Goal: Task Accomplishment & Management: Manage account settings

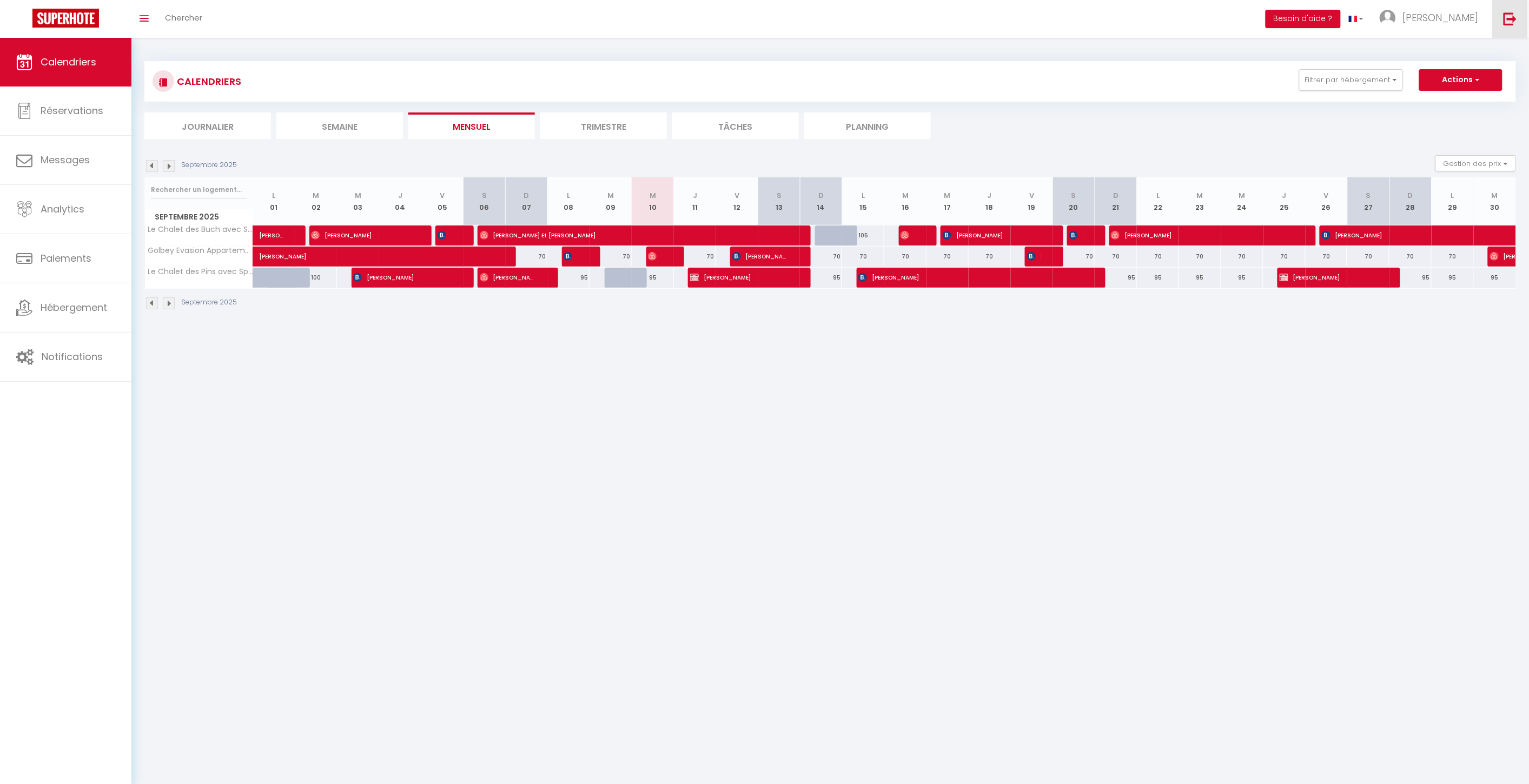
click at [1522, 26] on link at bounding box center [1510, 19] width 36 height 38
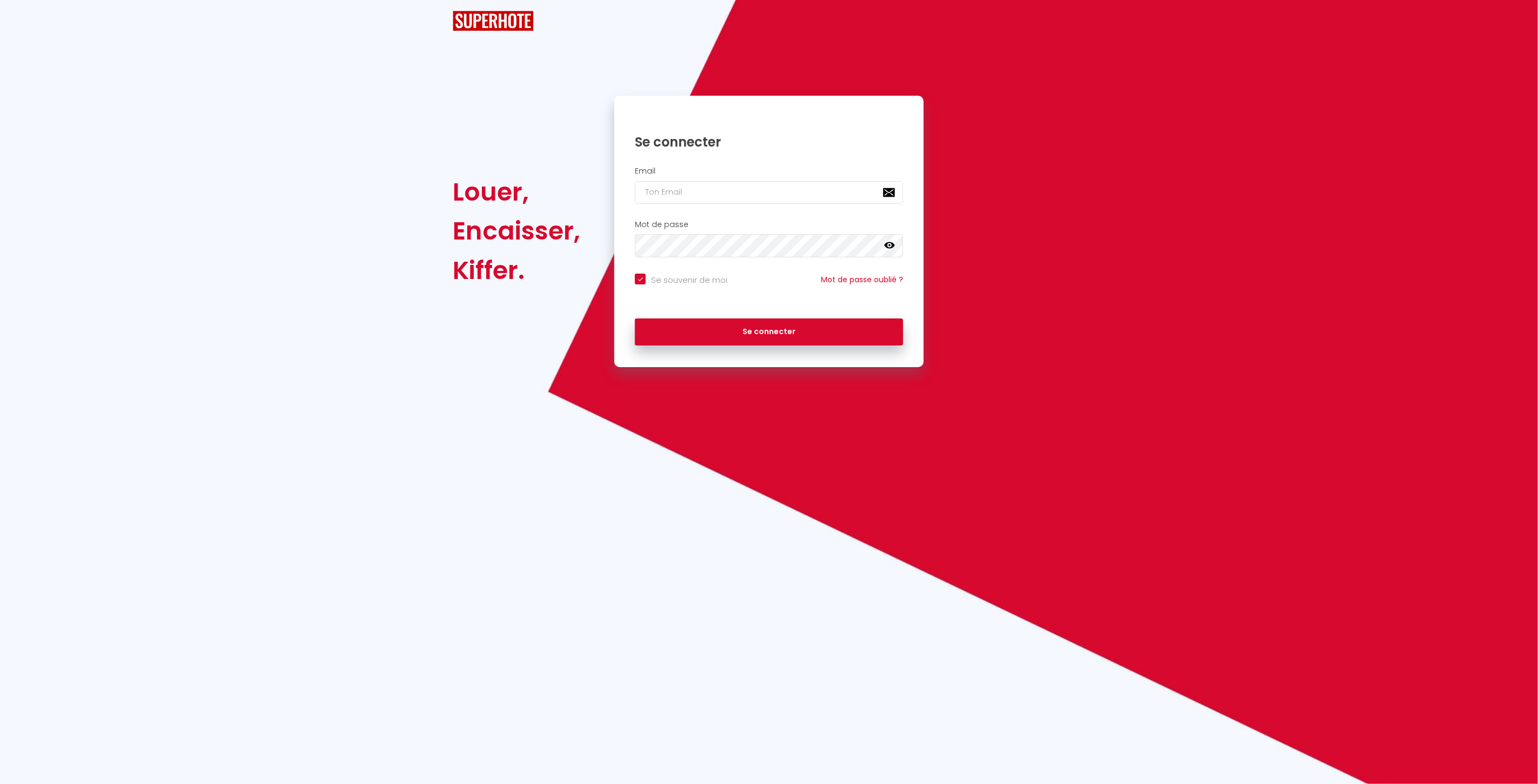
checkbox input "true"
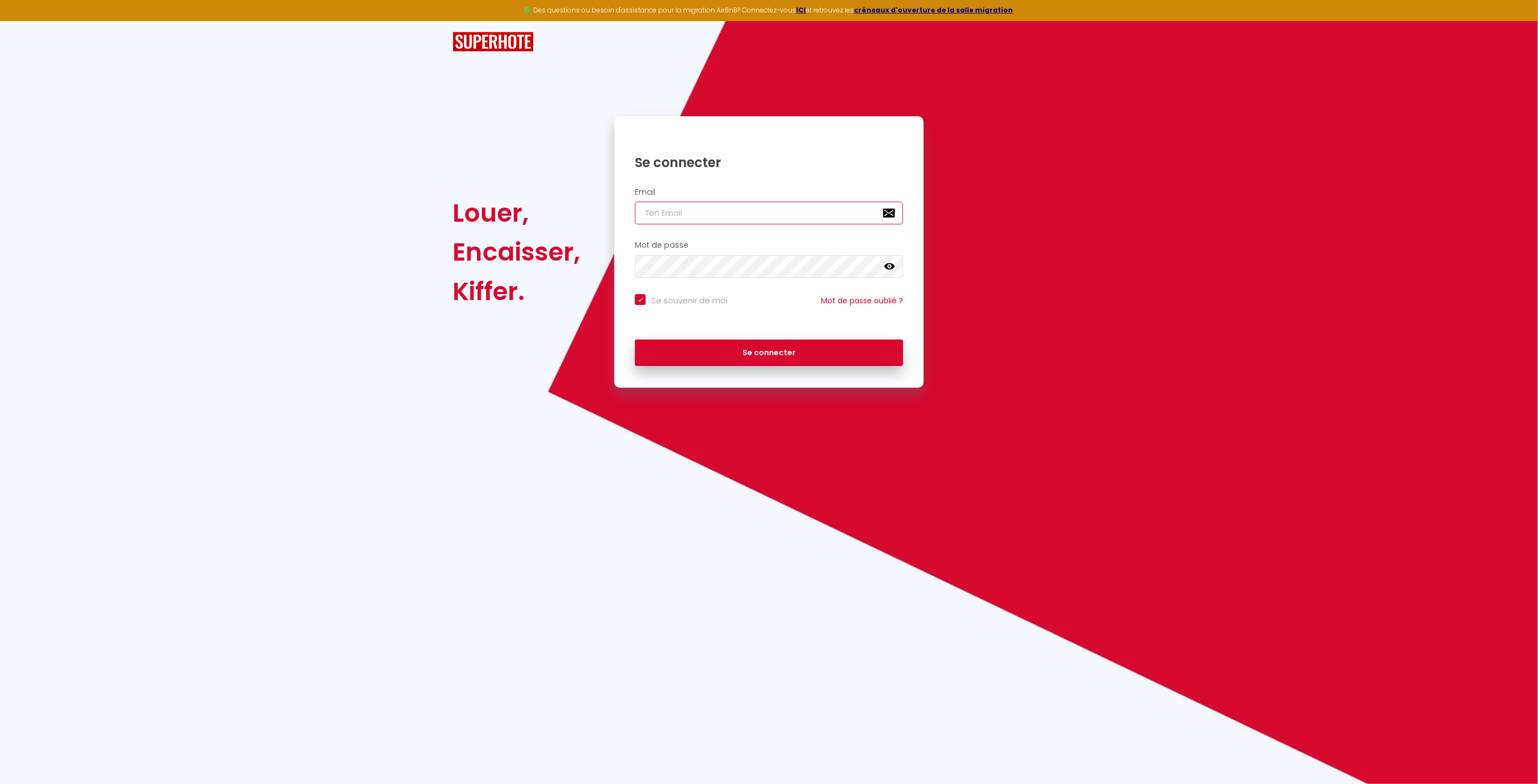
type input "[EMAIL_ADDRESS][DOMAIN_NAME]"
click at [747, 370] on div "Se connecter" at bounding box center [769, 353] width 309 height 49
click at [744, 355] on button "Se connecter" at bounding box center [769, 353] width 268 height 27
checkbox input "true"
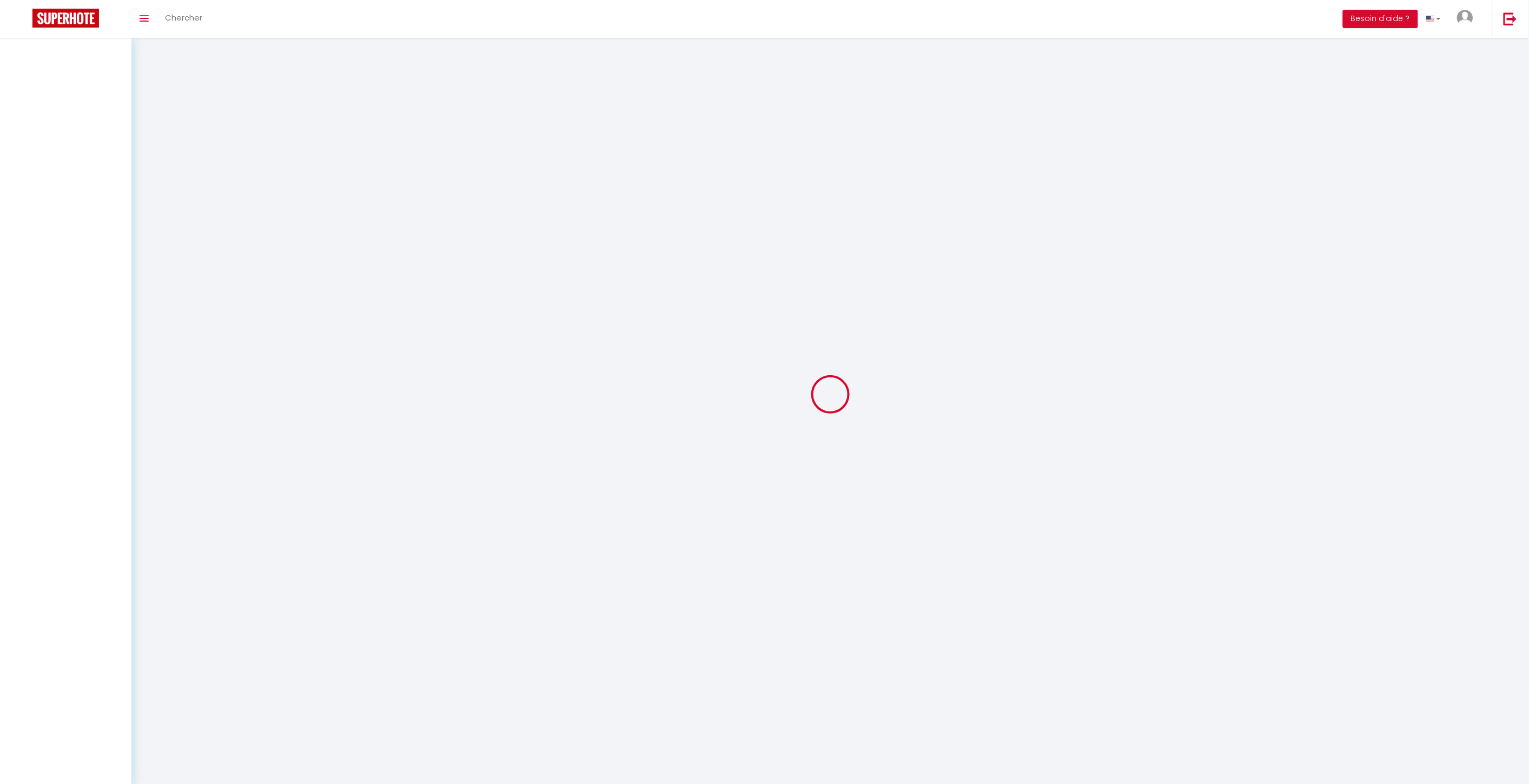
select select
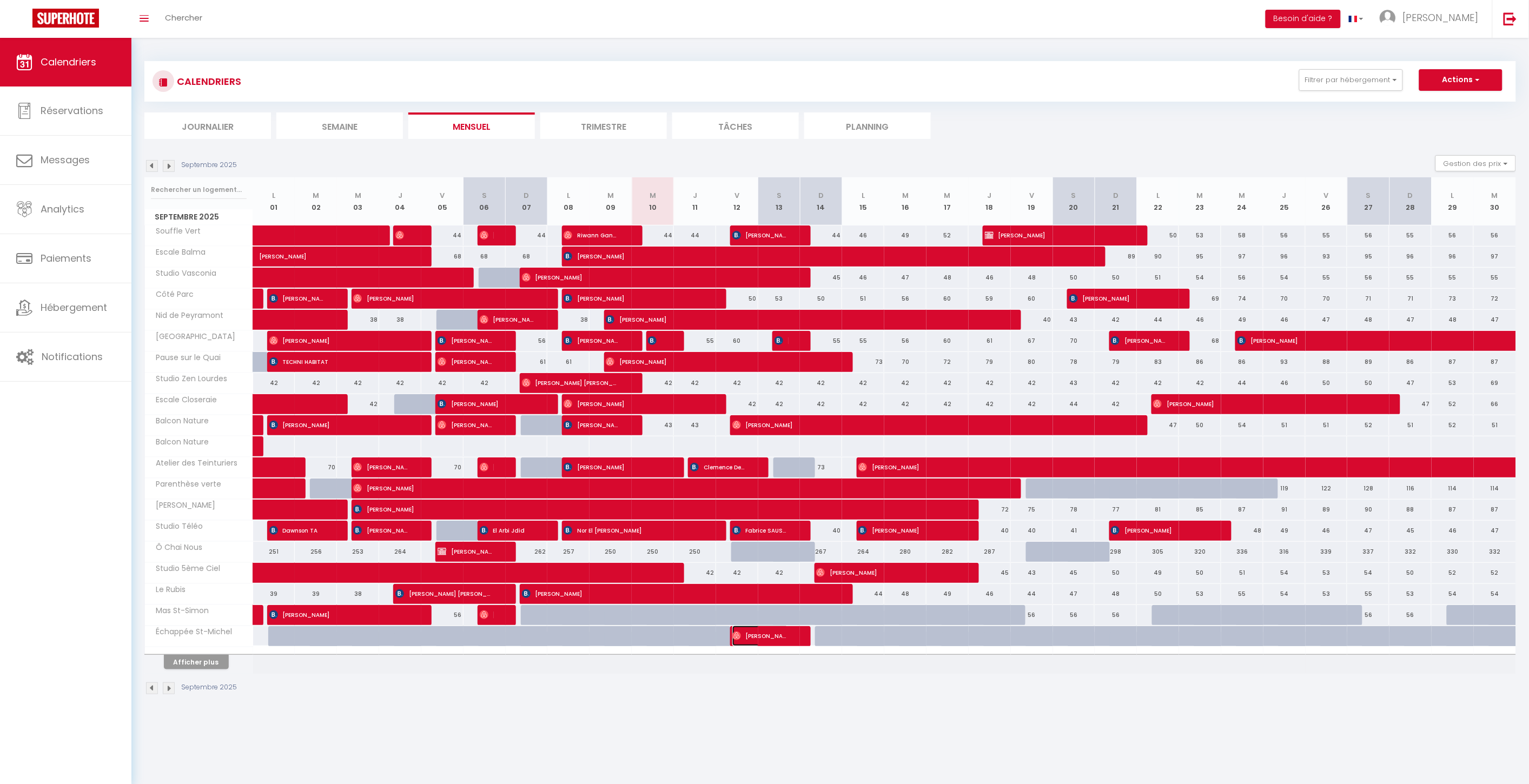
click at [774, 645] on span "[PERSON_NAME]" at bounding box center [760, 636] width 56 height 20
select select "OK"
select select "0"
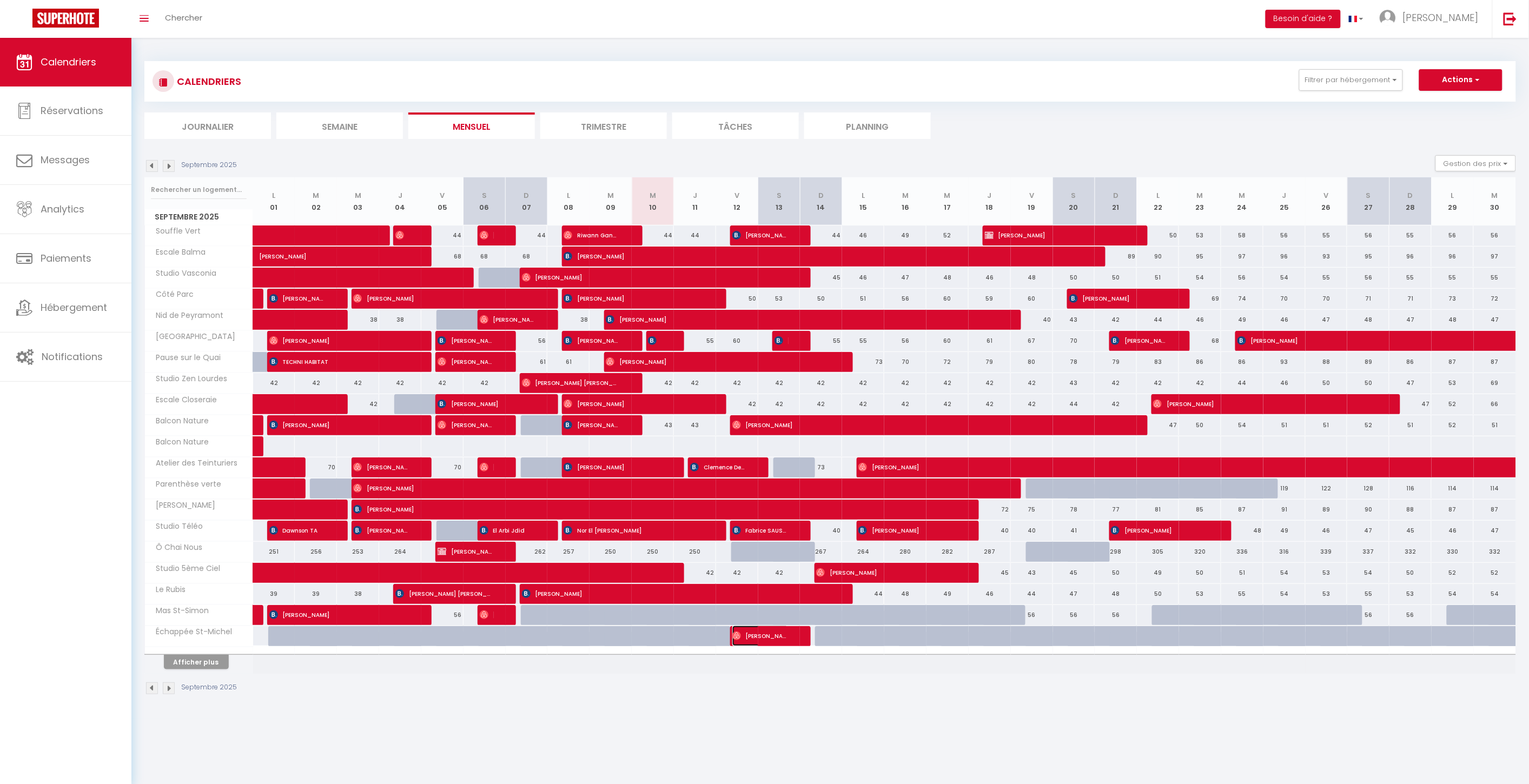
select select "1"
select select
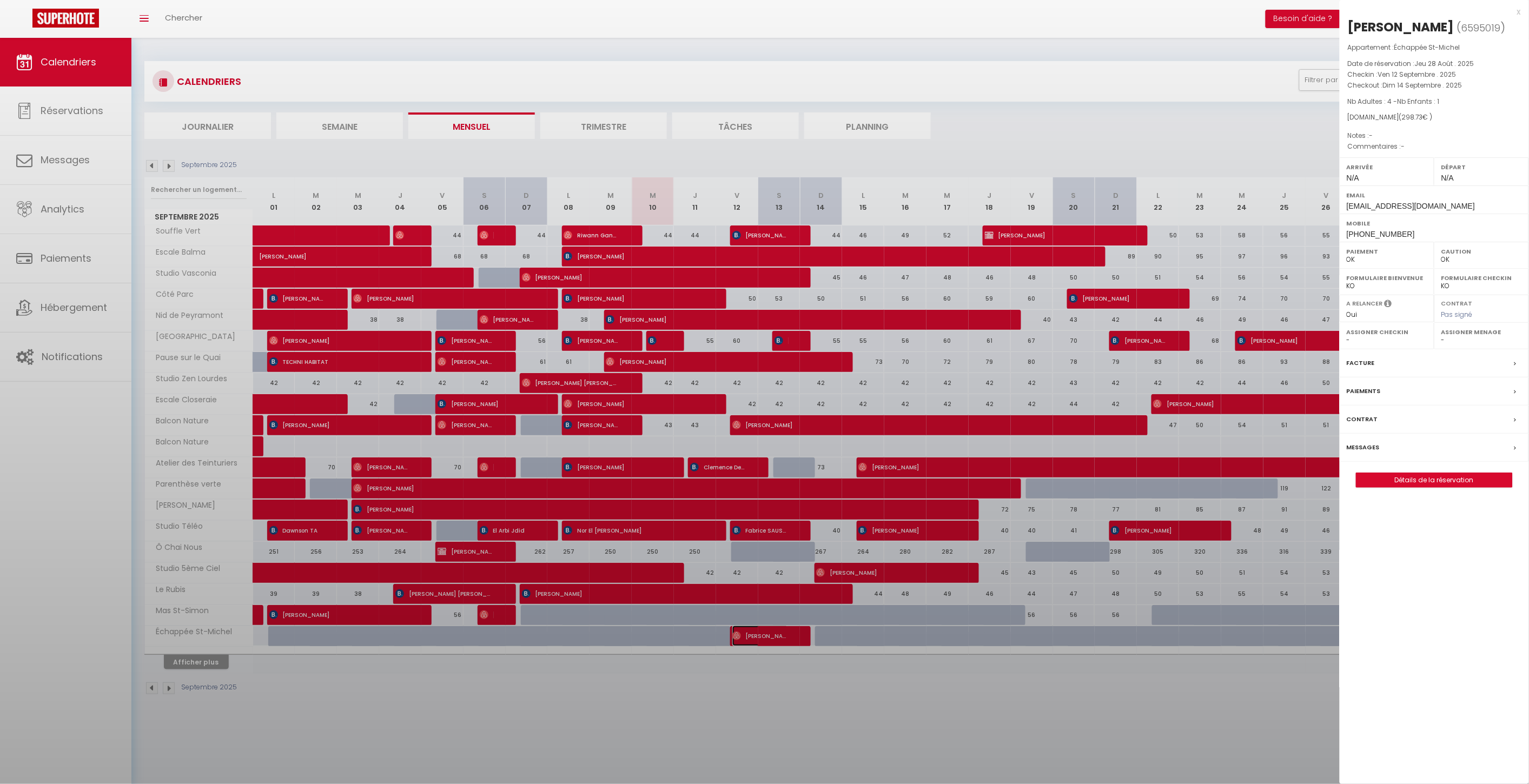
select select "45586"
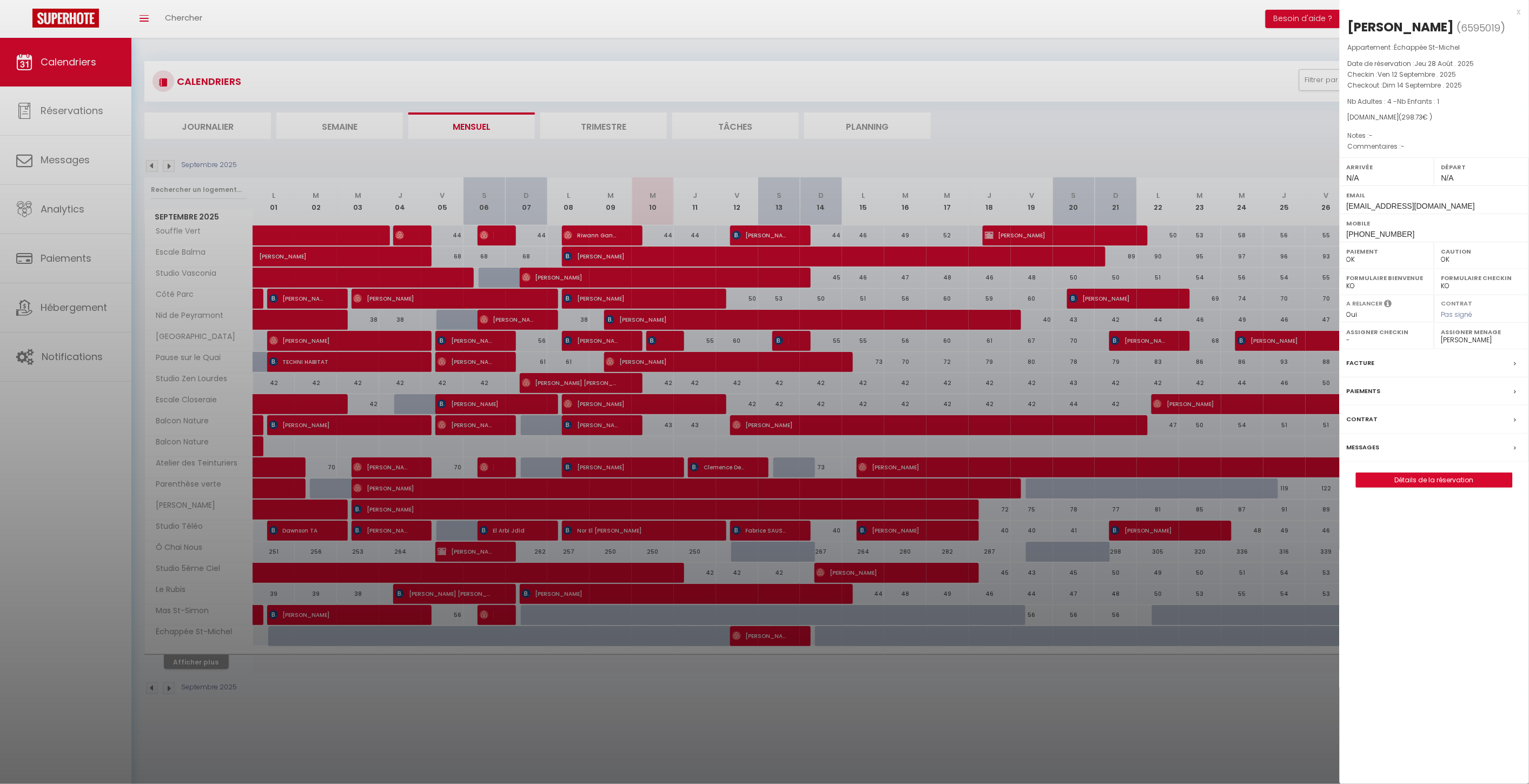
click at [1381, 397] on div "Paiements" at bounding box center [1434, 391] width 189 height 28
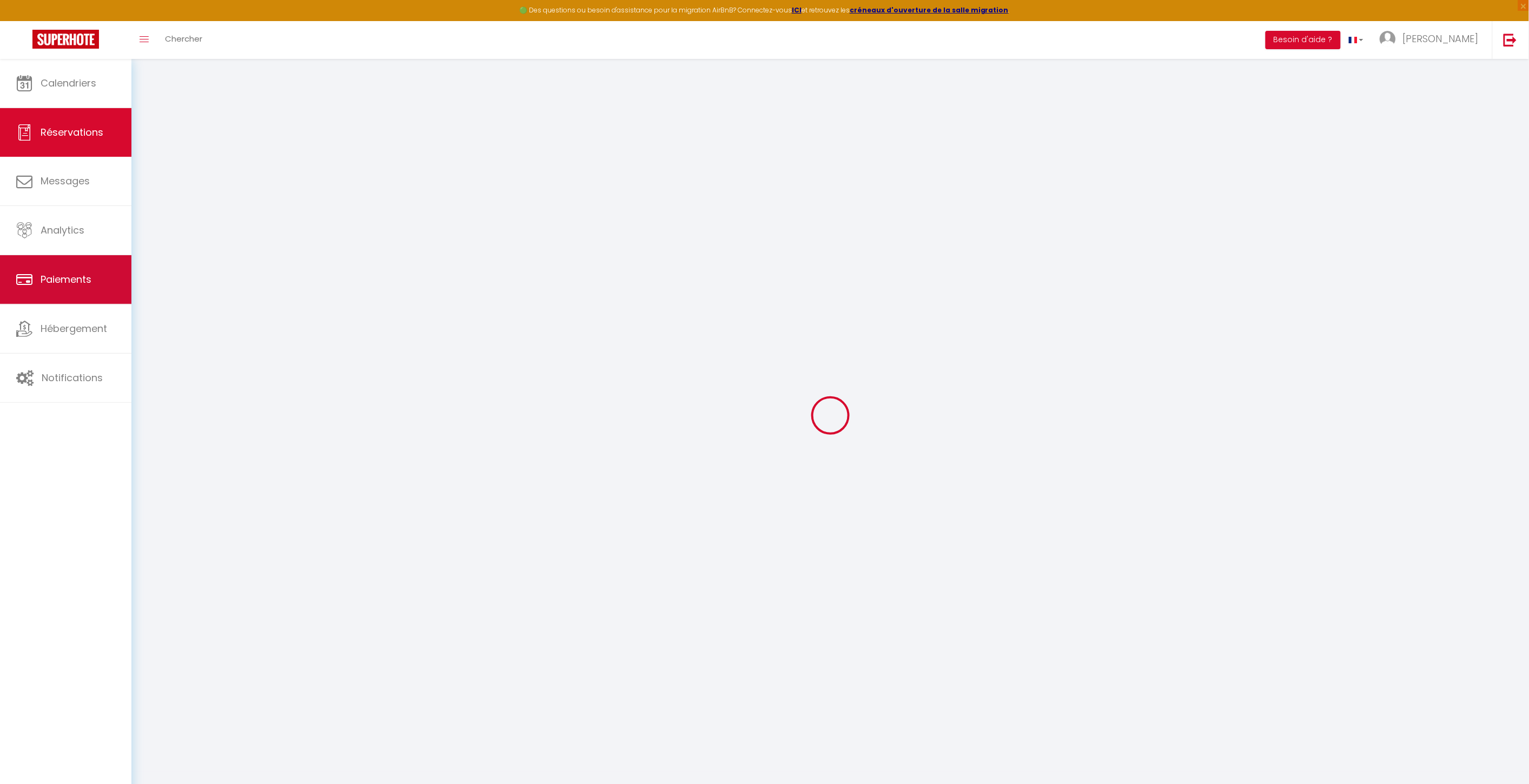
type input "[PERSON_NAME]"
type input "[EMAIL_ADDRESS][DOMAIN_NAME]"
type input "[PHONE_NUMBER]"
select select
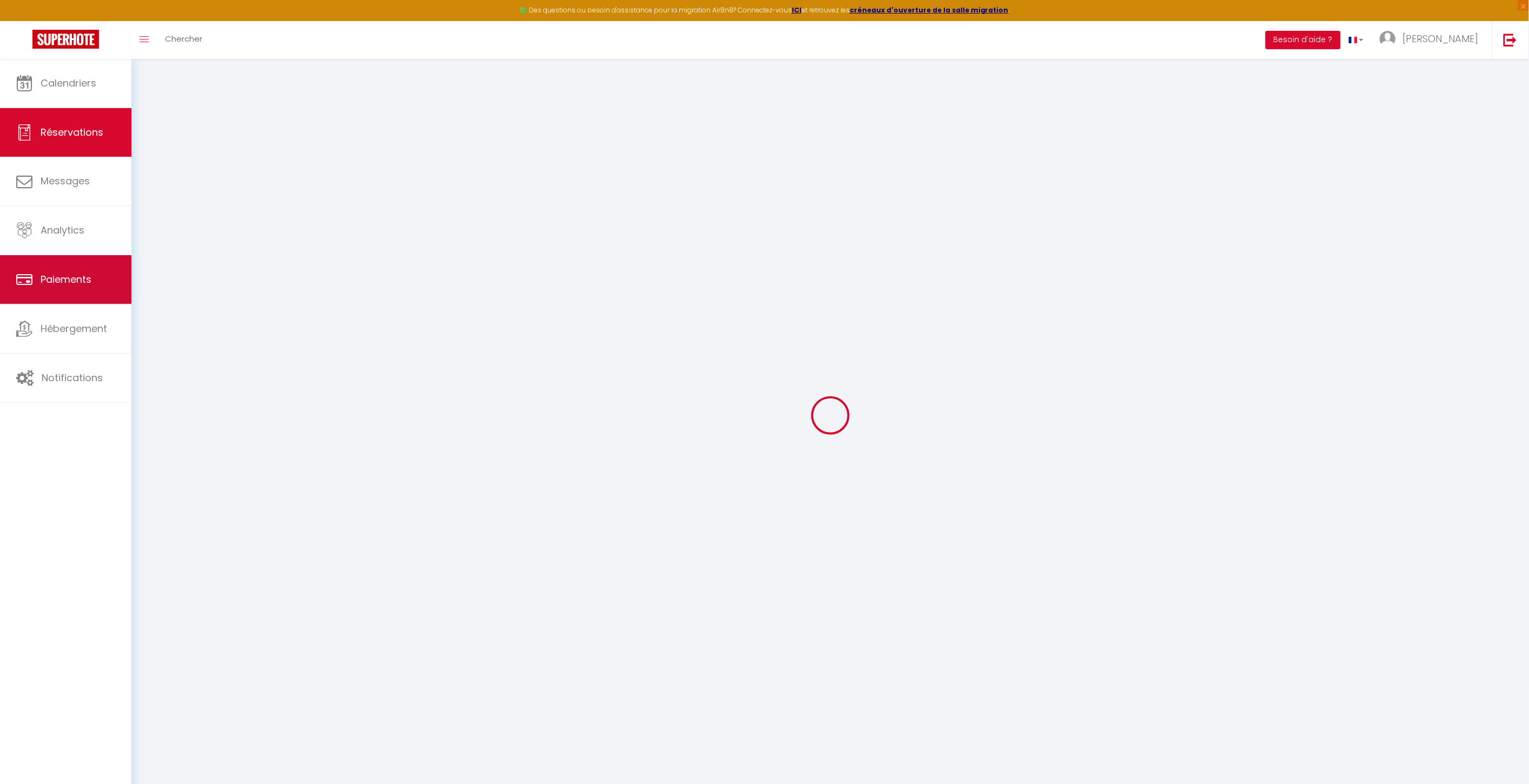
type input "51.48"
select select "67762"
select select "1"
select select
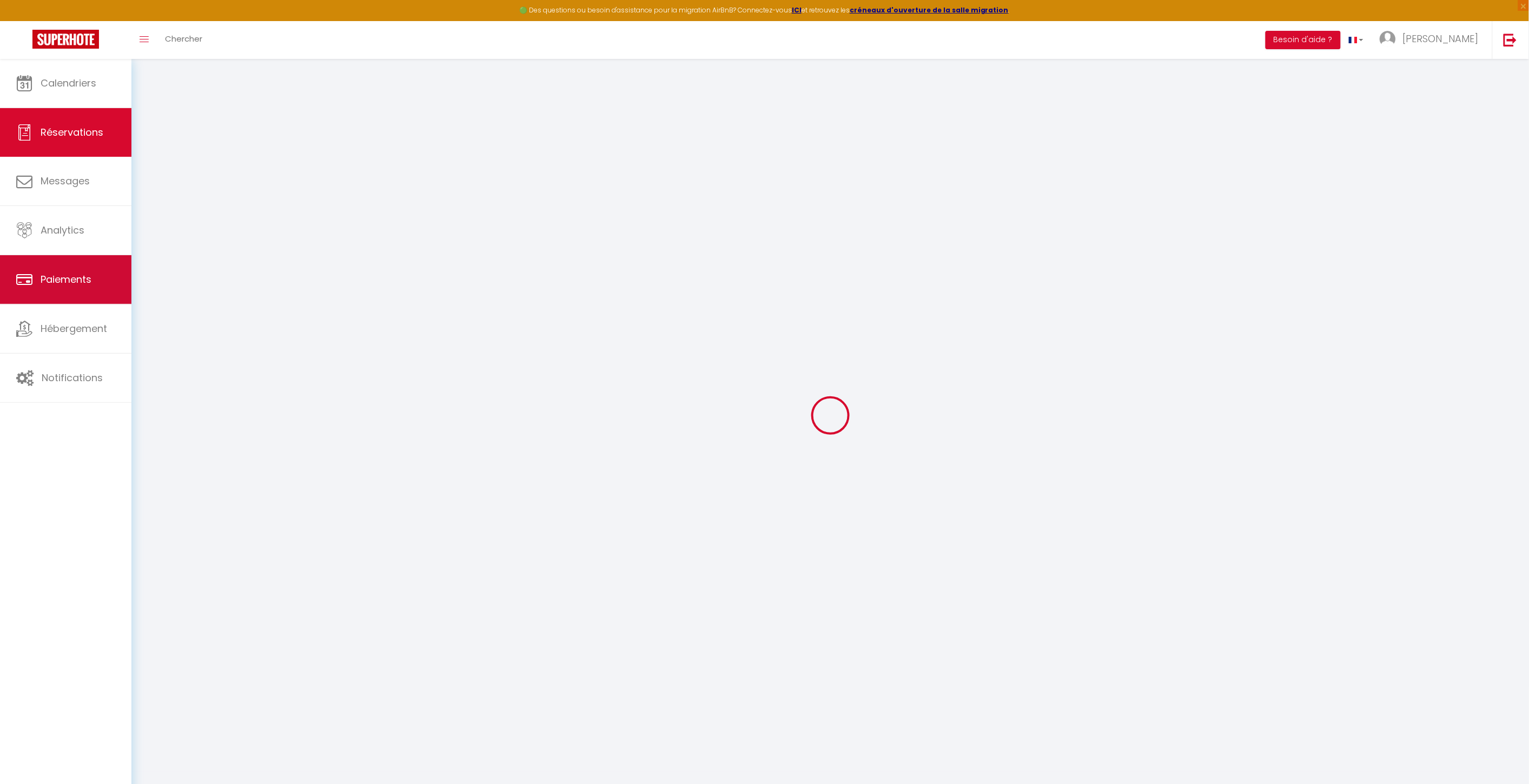
type input "4"
type input "1"
select select "12"
select select
type input "221"
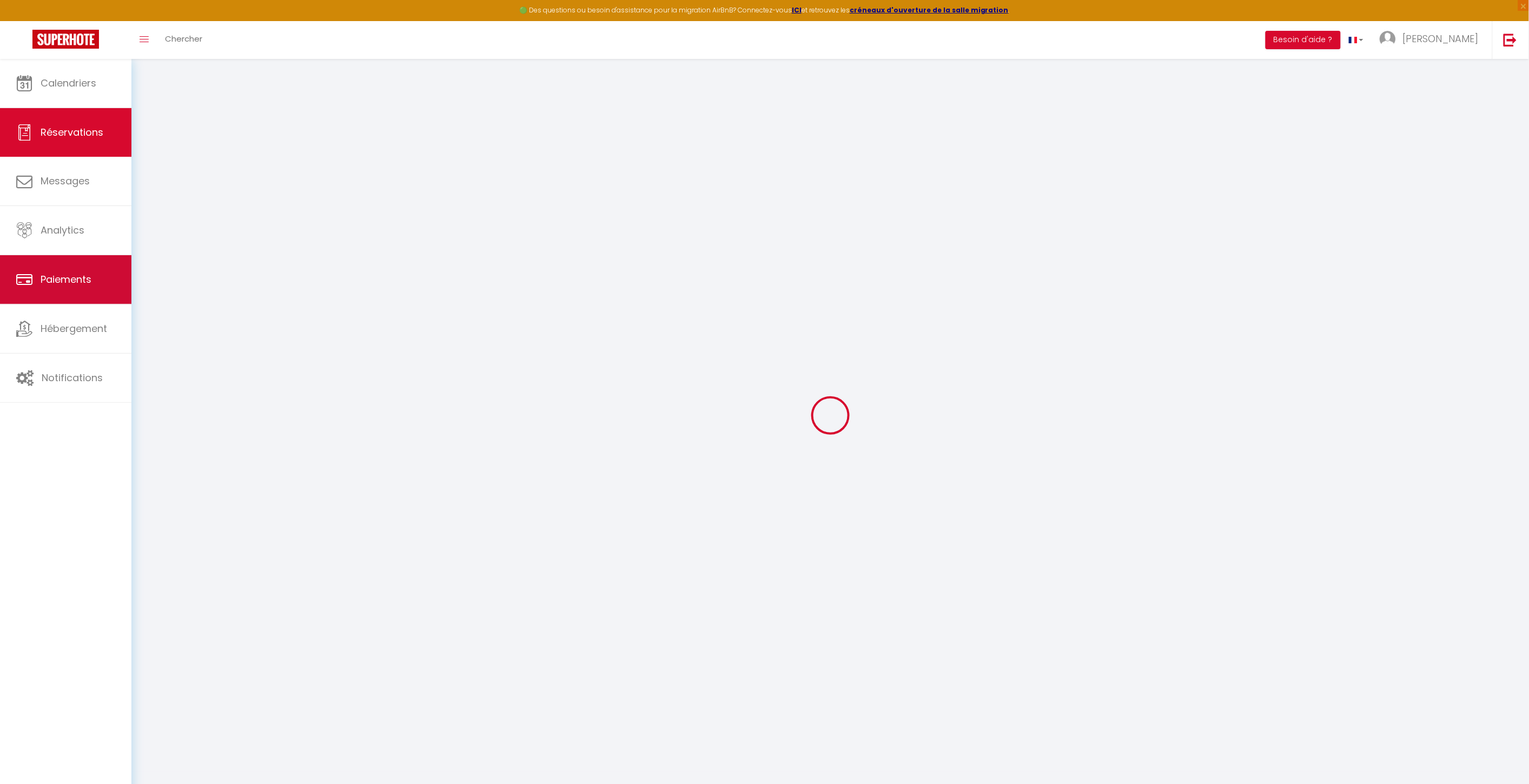
checkbox input "false"
type input "0"
select select "1"
type input "0"
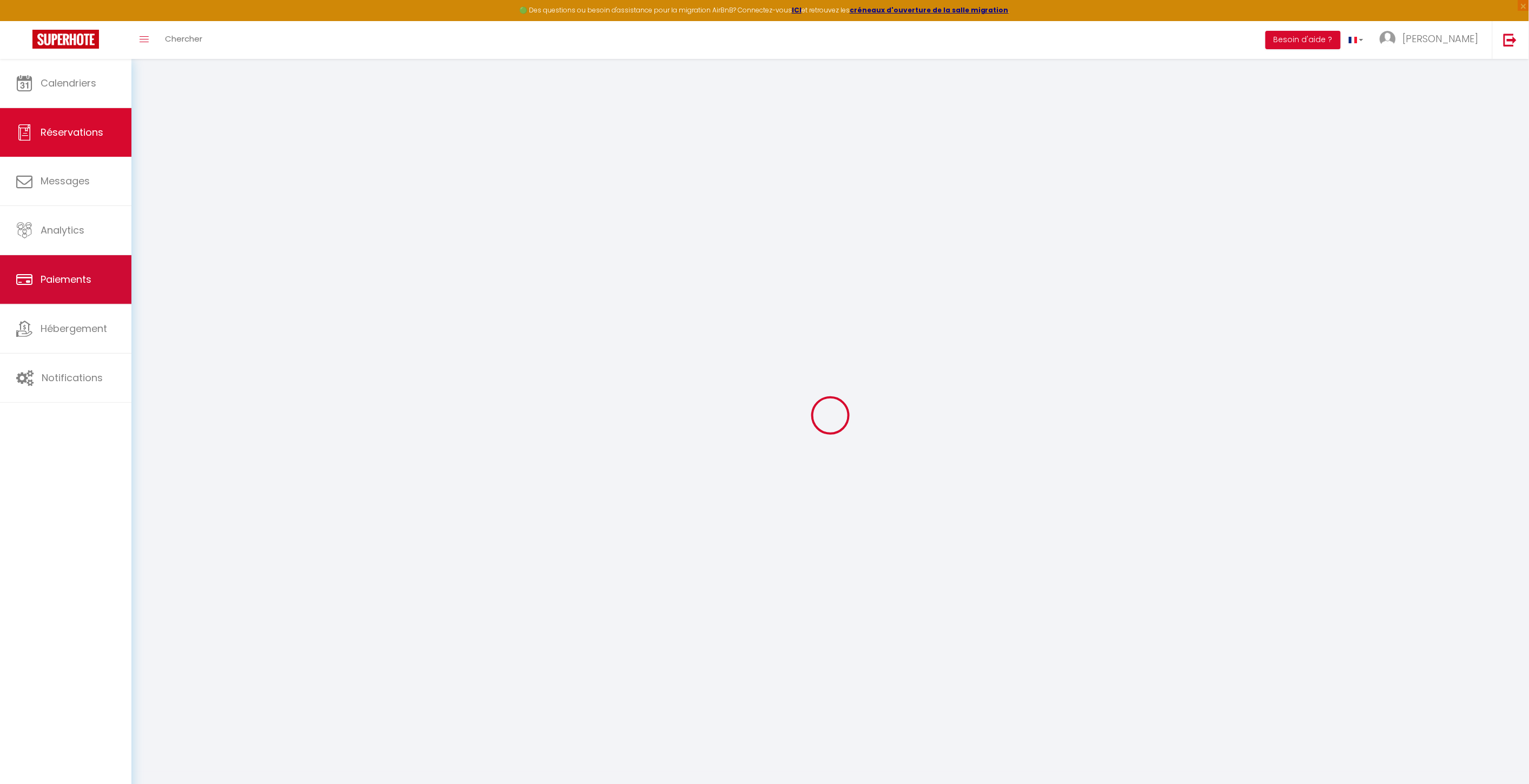
type input "0"
select select
select select "15"
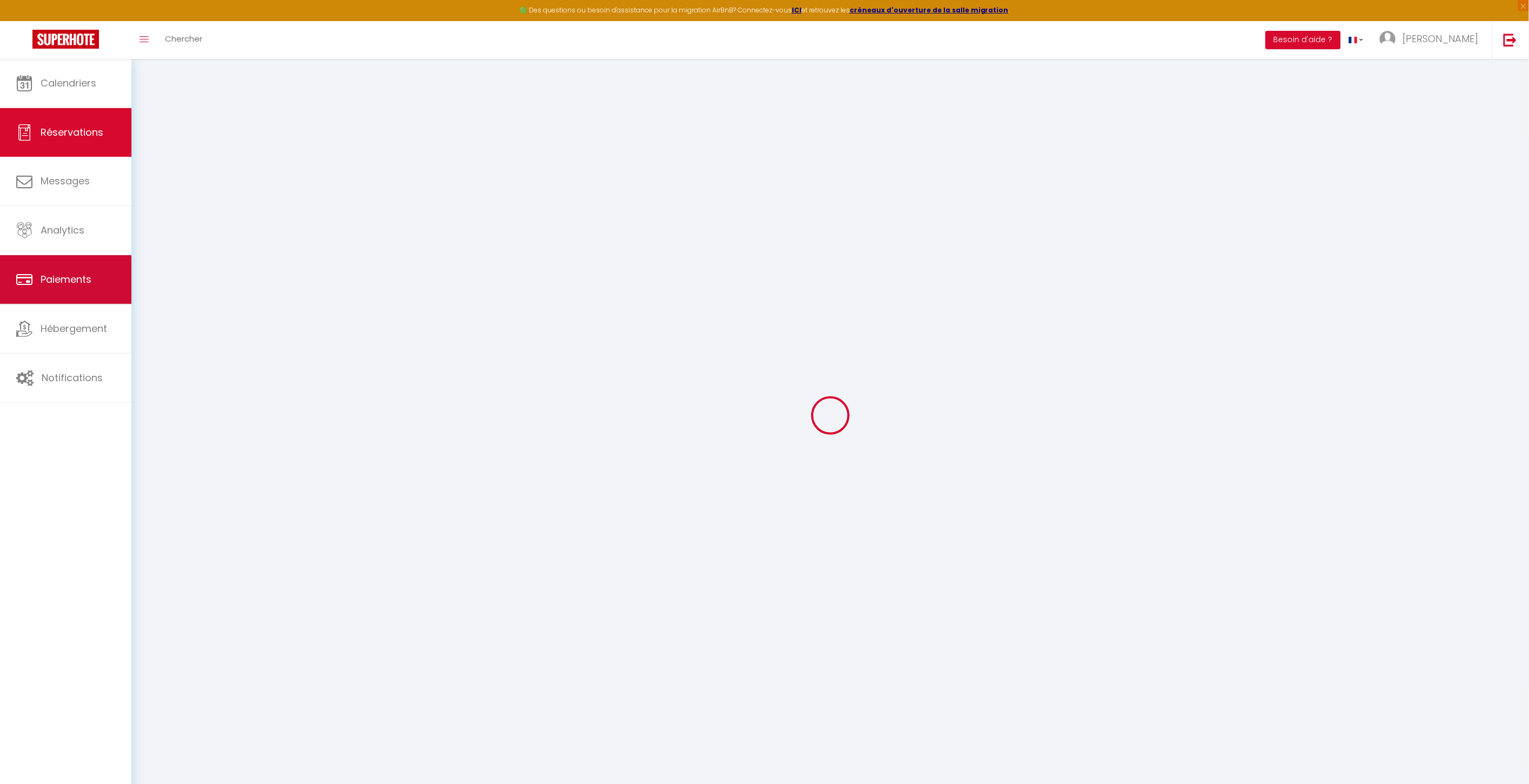
checkbox input "false"
select select
checkbox input "false"
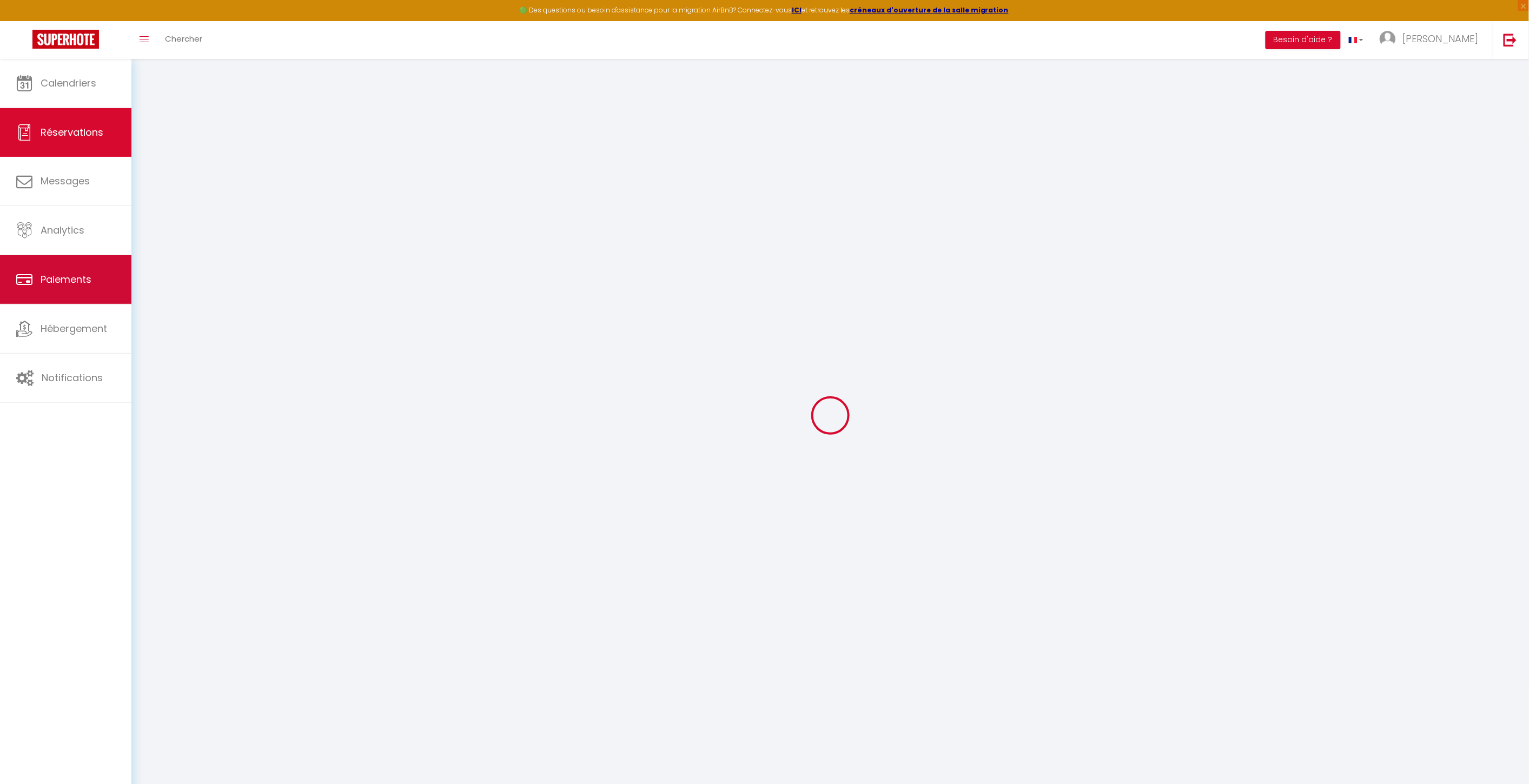
select select
checkbox input "false"
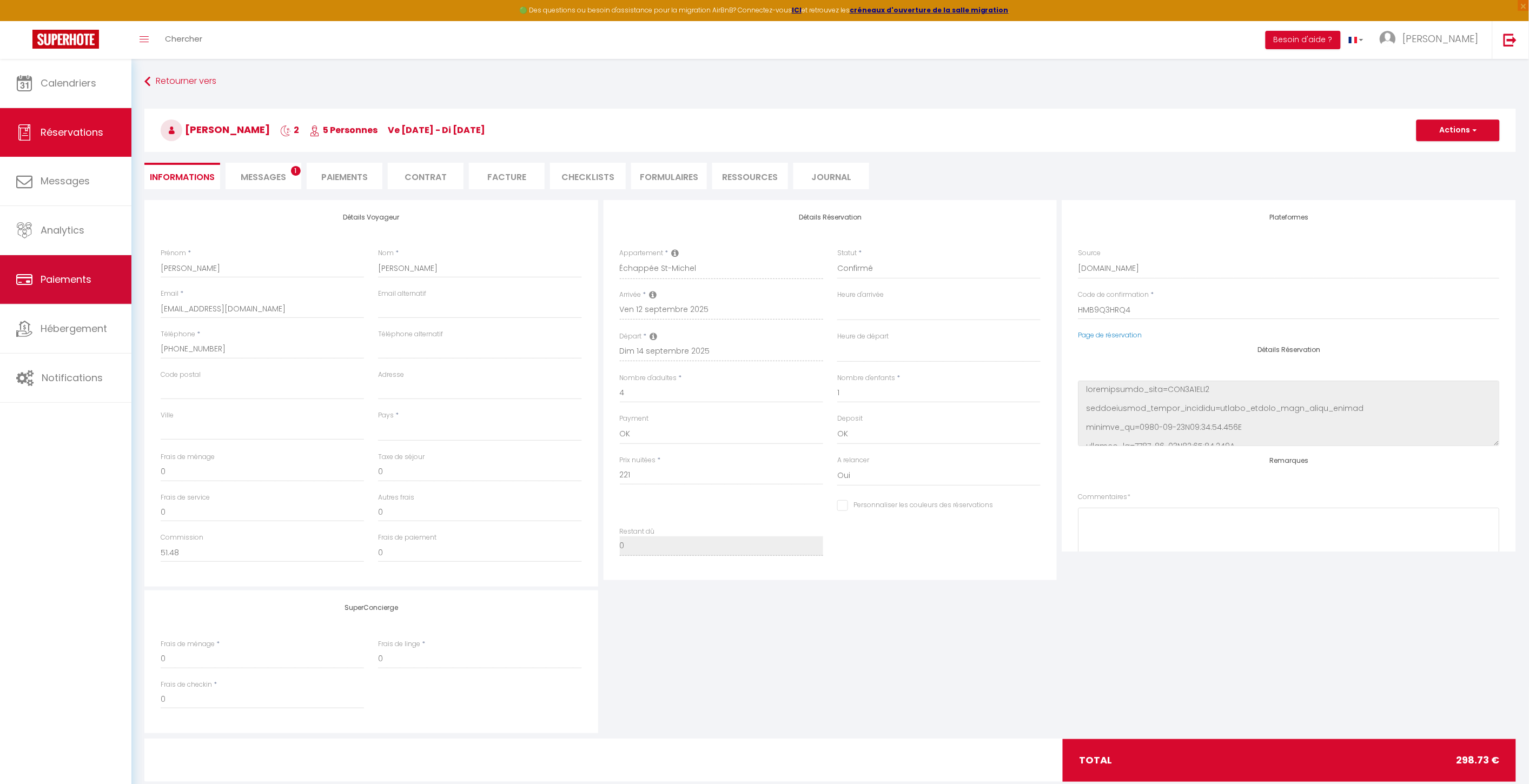
select select
checkbox input "false"
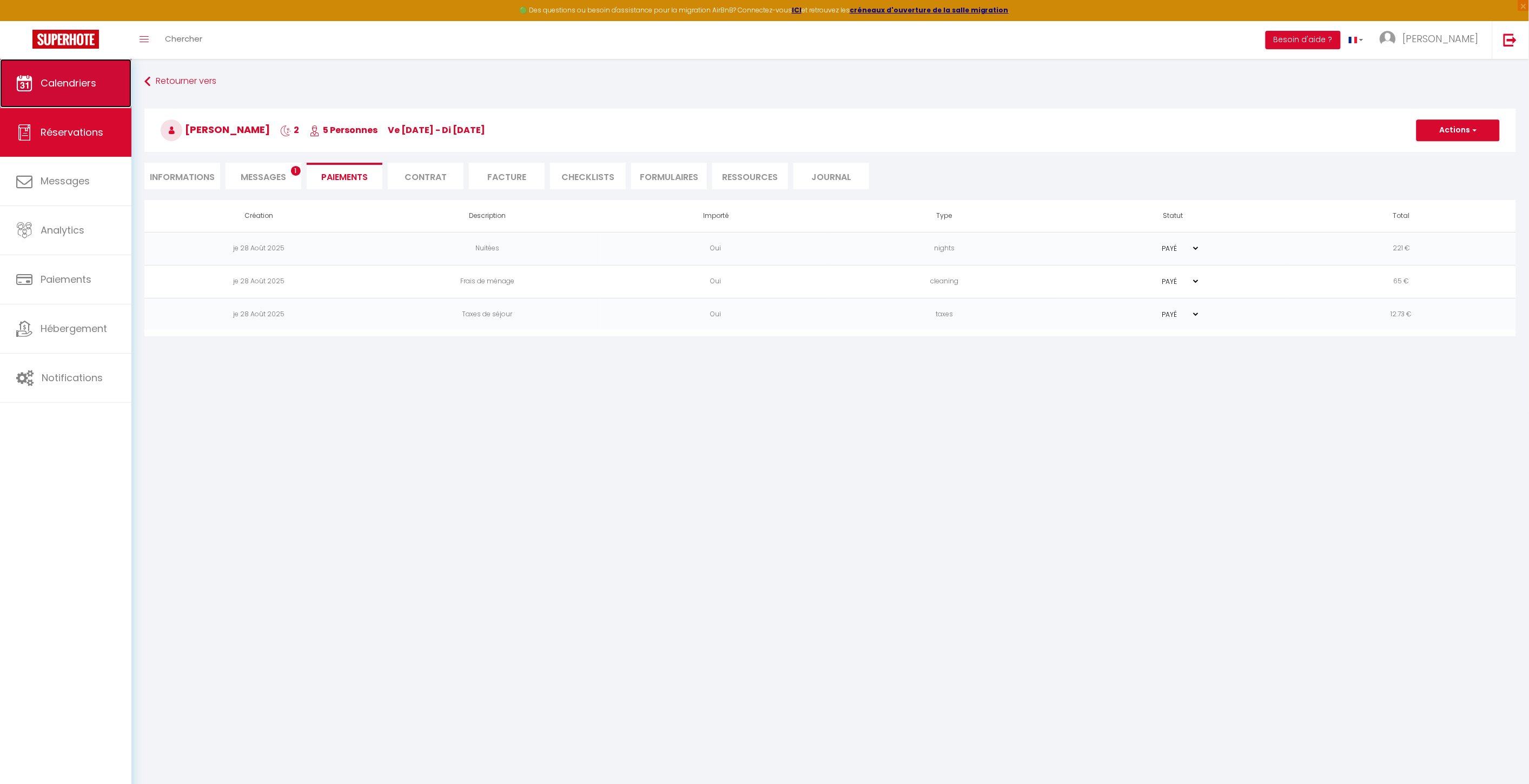
click at [96, 83] on span "Calendriers" at bounding box center [68, 83] width 56 height 14
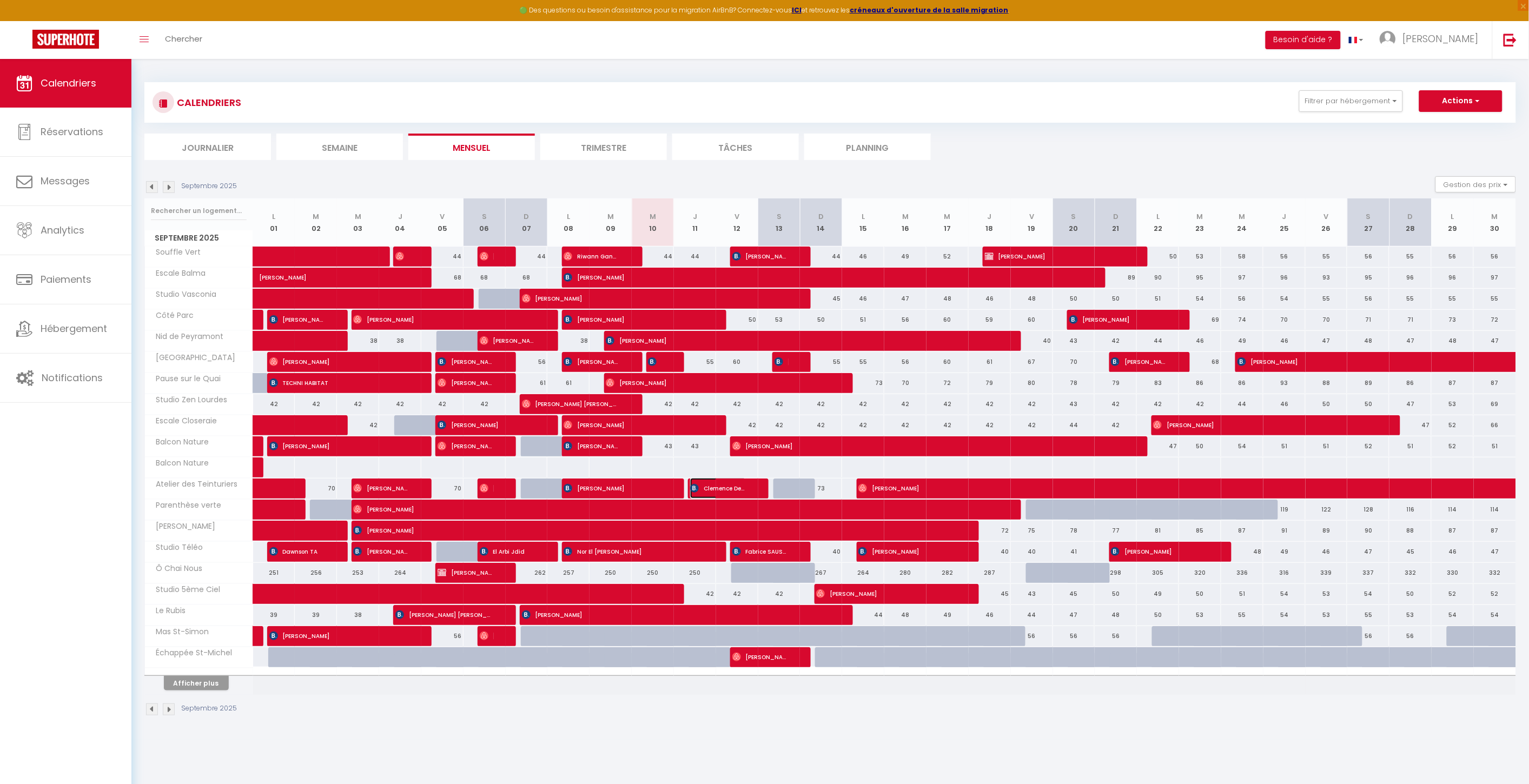
click at [729, 487] on span "Clemence Decortiat" at bounding box center [718, 488] width 56 height 20
select select "OK"
select select "0"
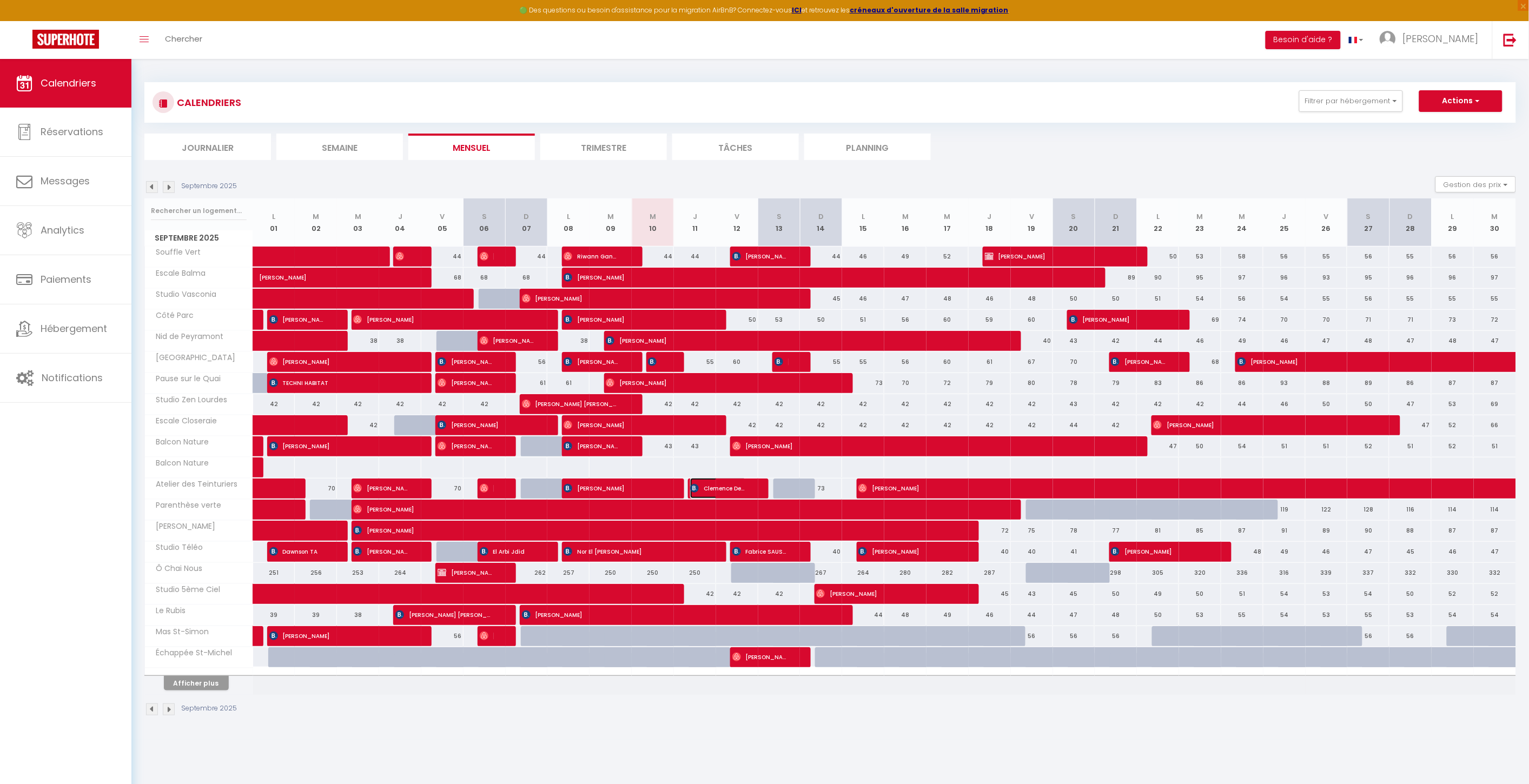
select select "1"
select select
select select "28445"
